Goal: Find specific page/section: Find specific page/section

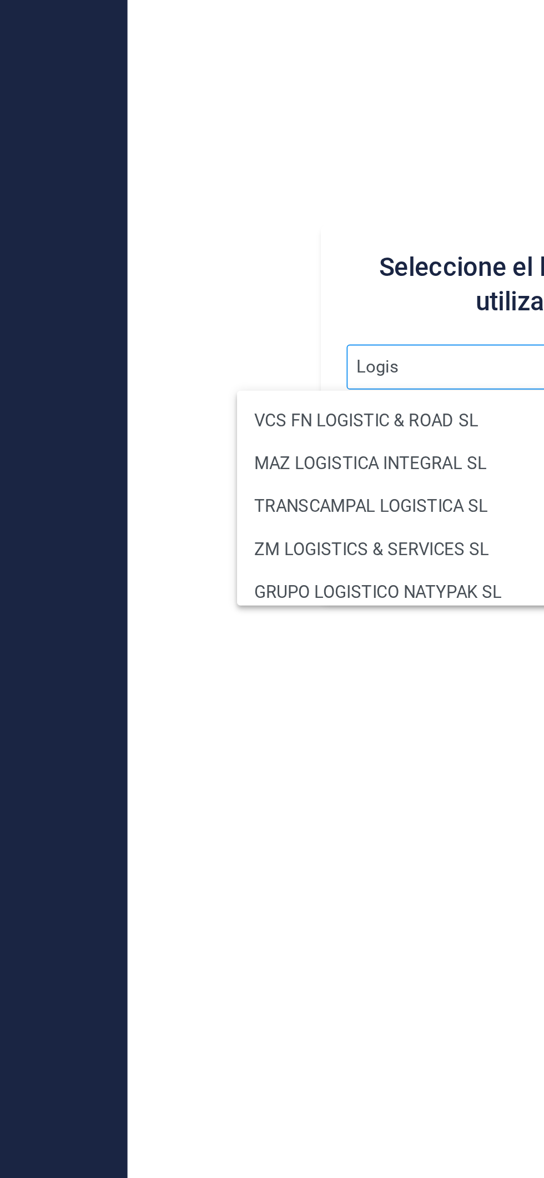
click at [313, 585] on input "Logis" at bounding box center [344, 587] width 173 height 23
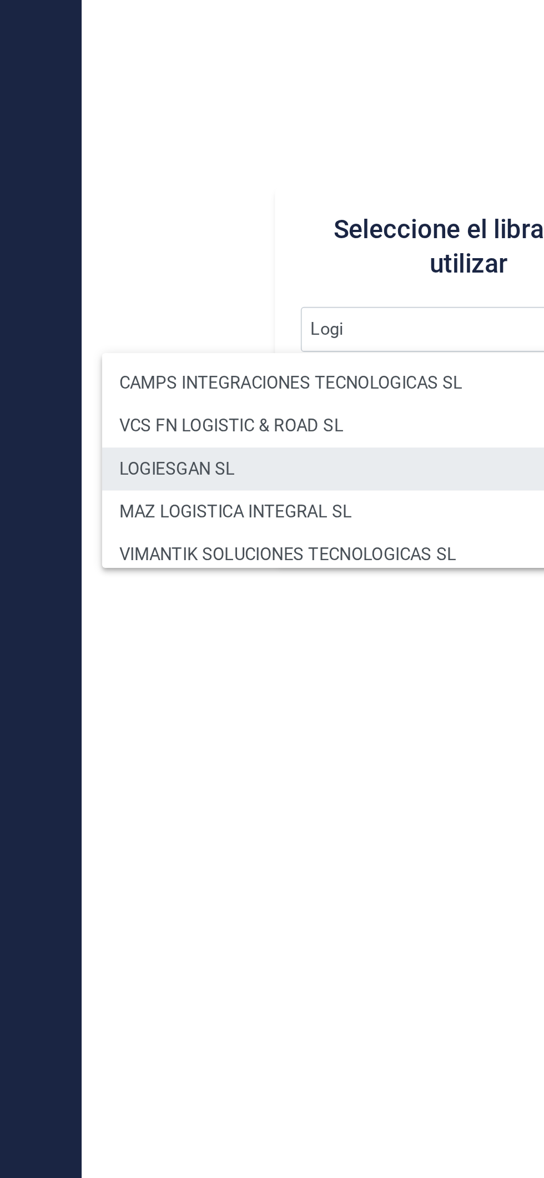
click at [229, 659] on li "LOGIESGAN SL" at bounding box center [290, 660] width 270 height 22
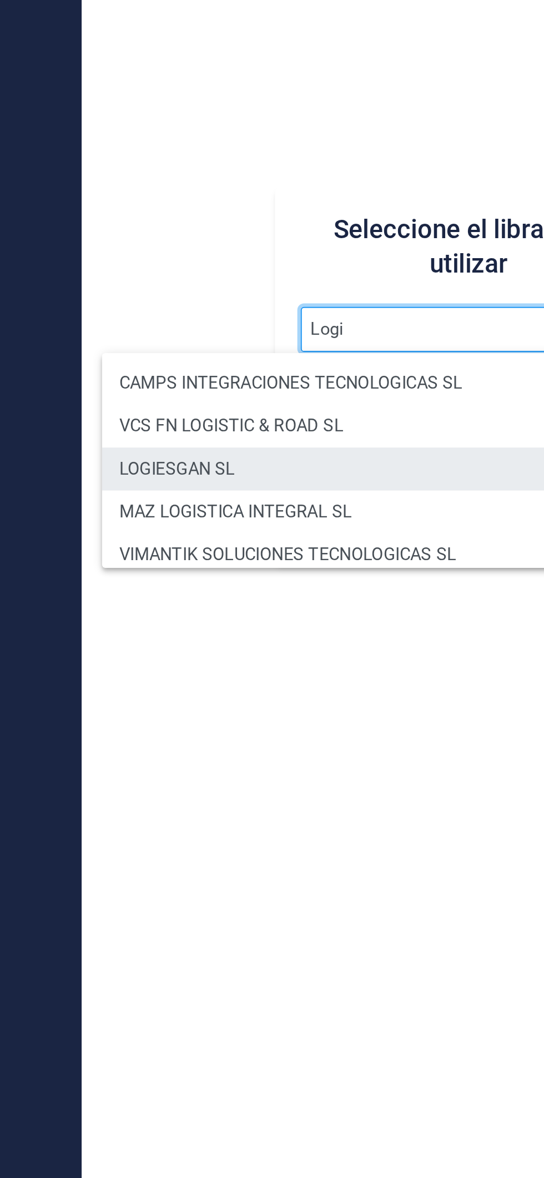
type input "LOGIESGAN SL"
type input "B02954055"
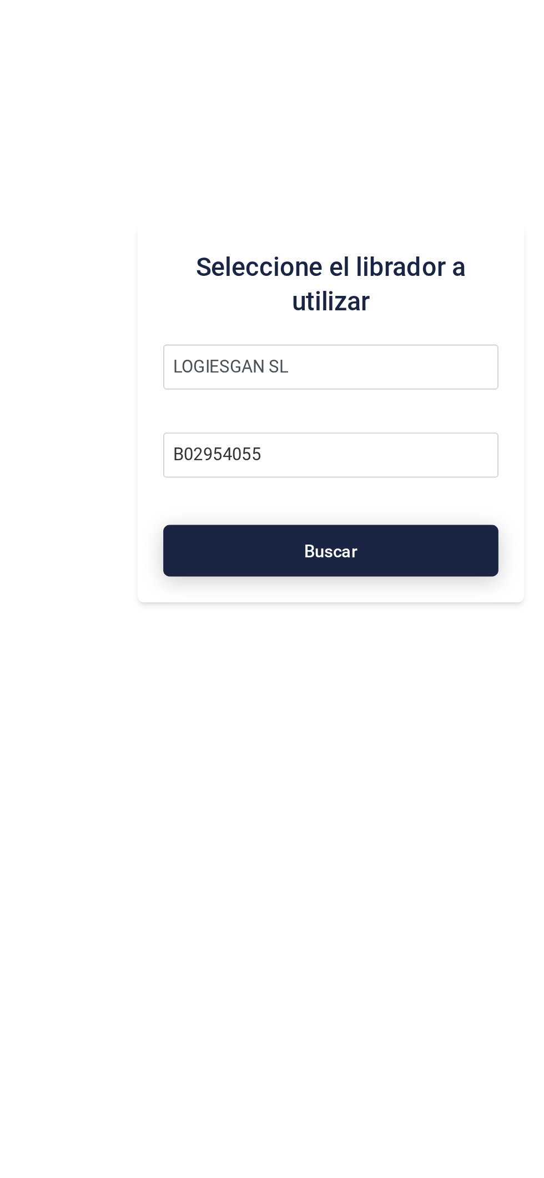
click at [348, 681] on span "Buscar" at bounding box center [344, 683] width 28 height 8
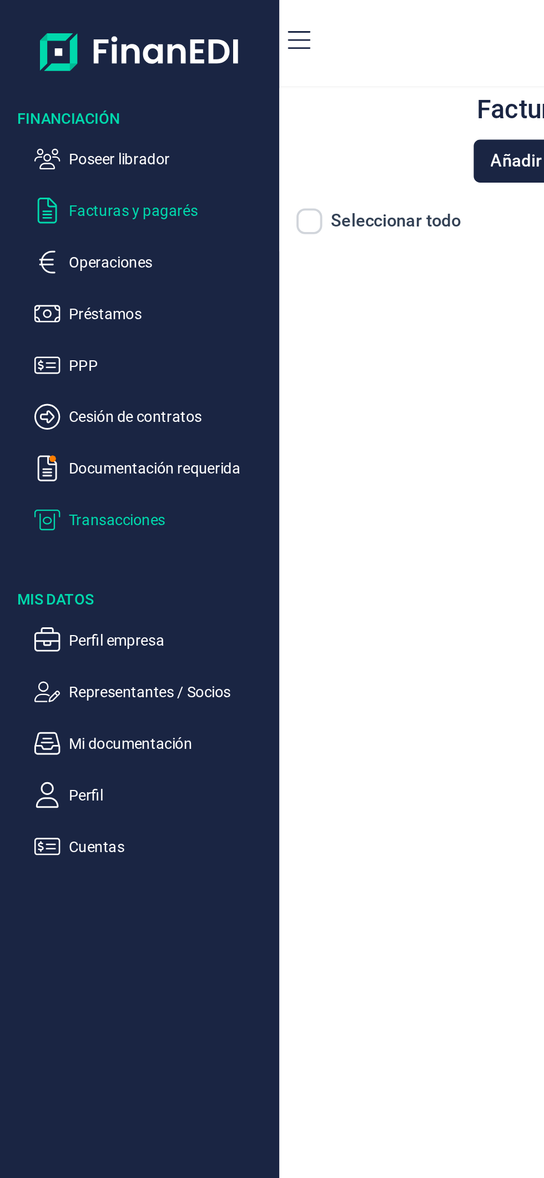
click at [87, 269] on p "Transacciones" at bounding box center [88, 268] width 104 height 13
